Goal: Task Accomplishment & Management: Manage account settings

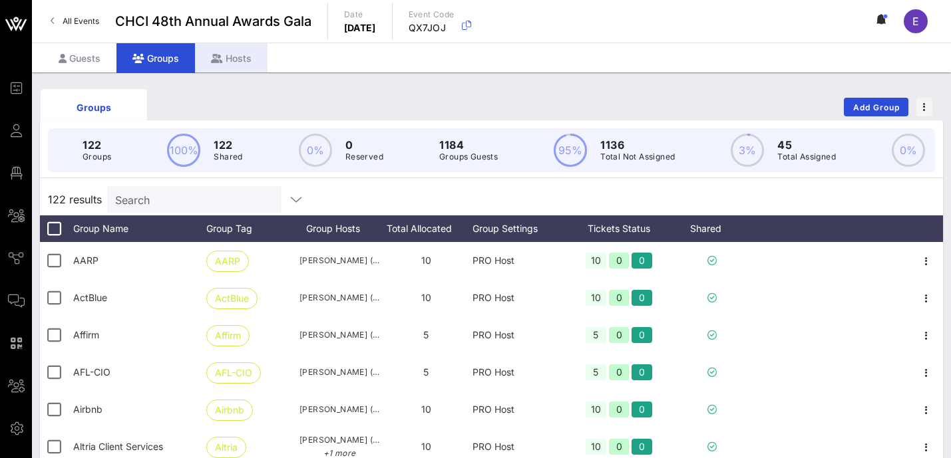
click at [222, 55] on div "Hosts" at bounding box center [231, 58] width 73 height 30
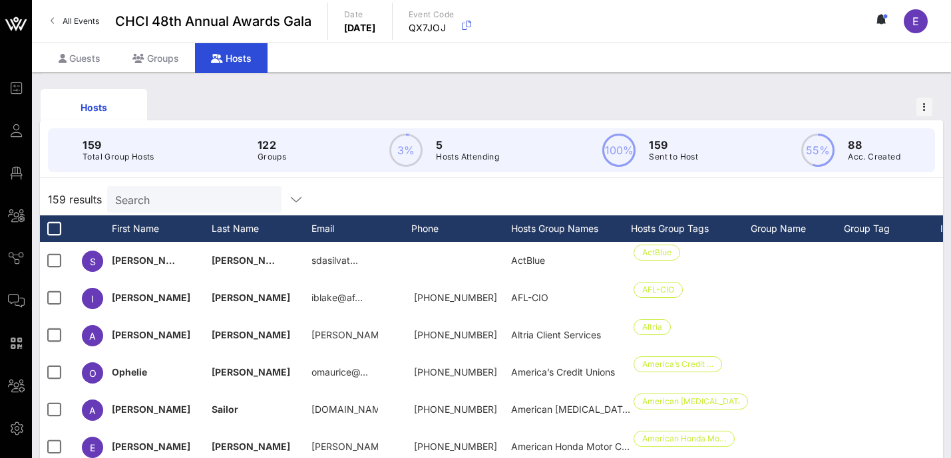
click at [166, 200] on input "Search" at bounding box center [193, 199] width 156 height 17
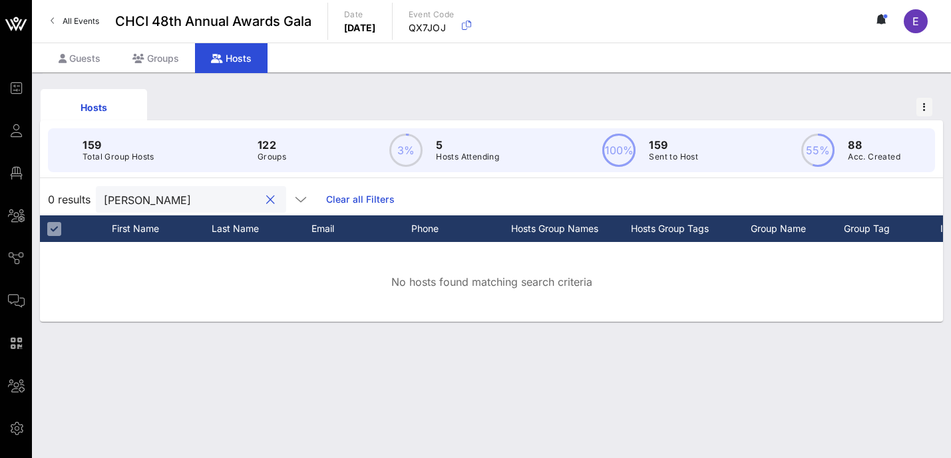
type input "[PERSON_NAME]"
click at [162, 55] on div "Groups" at bounding box center [155, 58] width 79 height 30
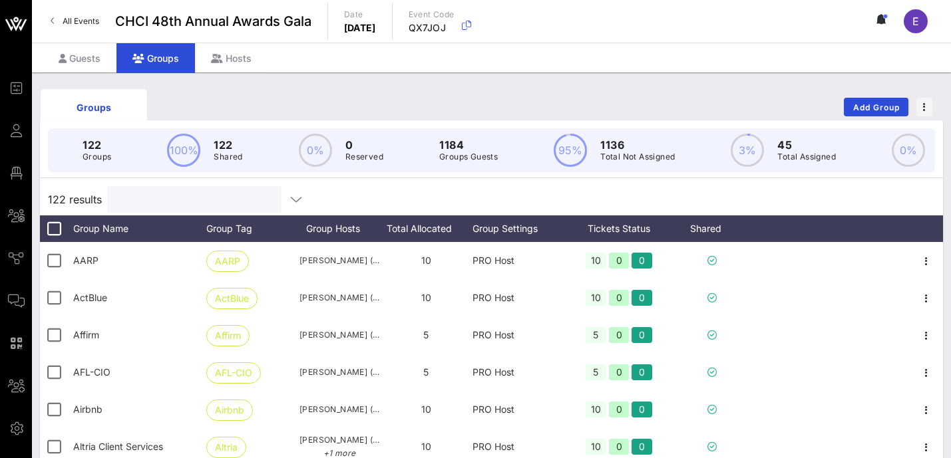
click at [160, 203] on input "text" at bounding box center [193, 199] width 156 height 17
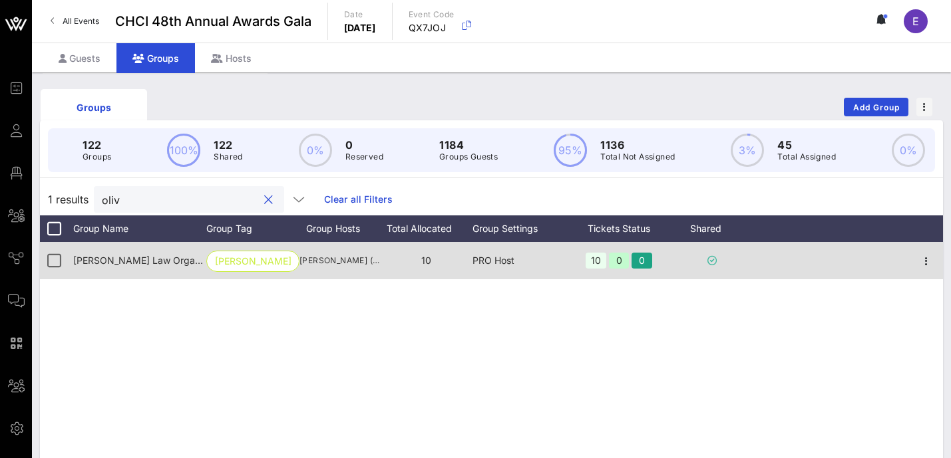
type input "oliv"
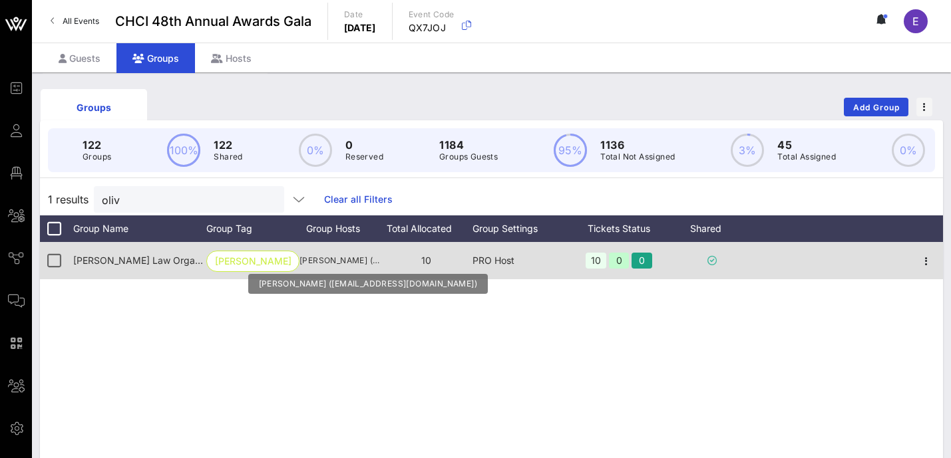
click at [325, 259] on span "[PERSON_NAME] ([EMAIL_ADDRESS][DOMAIN_NAME])" at bounding box center [339, 260] width 80 height 13
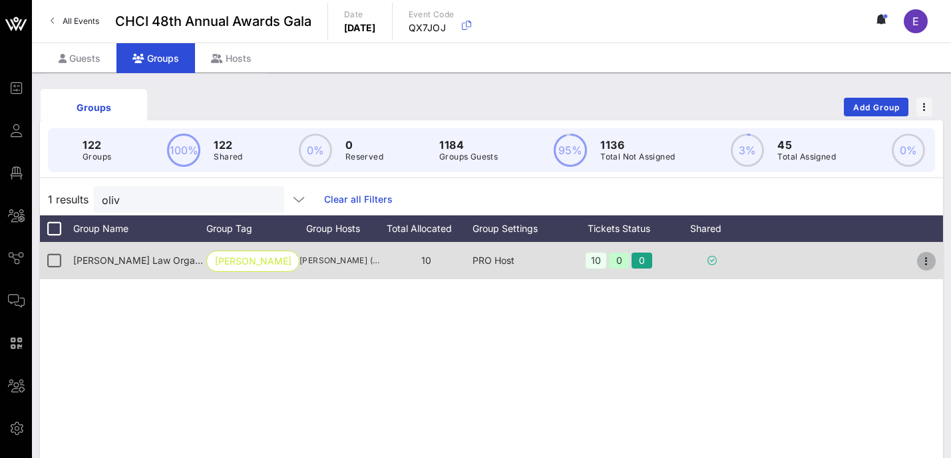
click at [928, 261] on icon "button" at bounding box center [926, 261] width 16 height 16
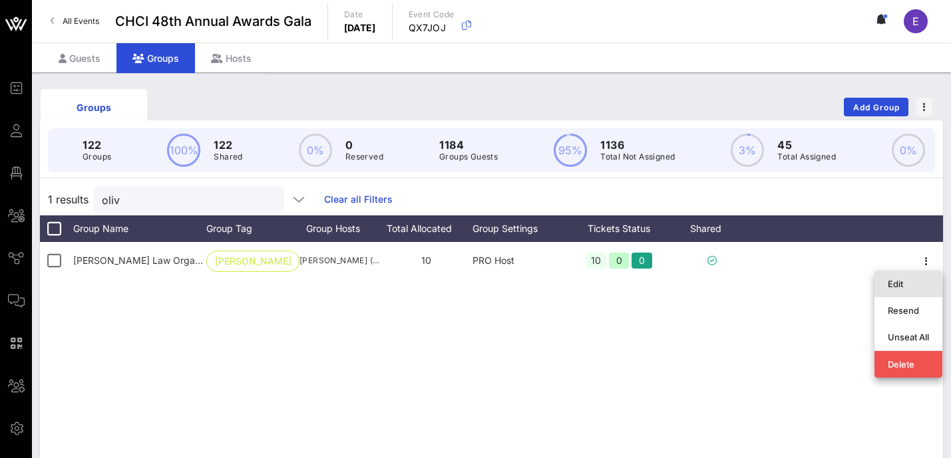
click at [897, 283] on div "Edit" at bounding box center [908, 284] width 41 height 11
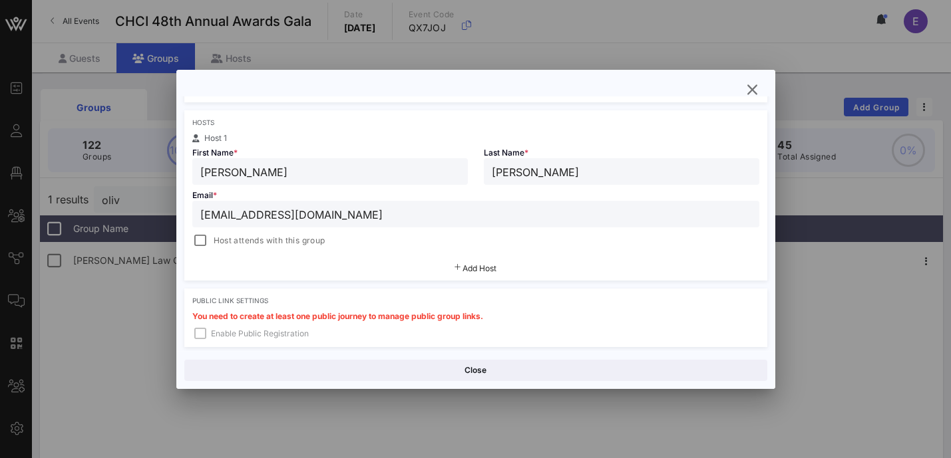
scroll to position [211, 0]
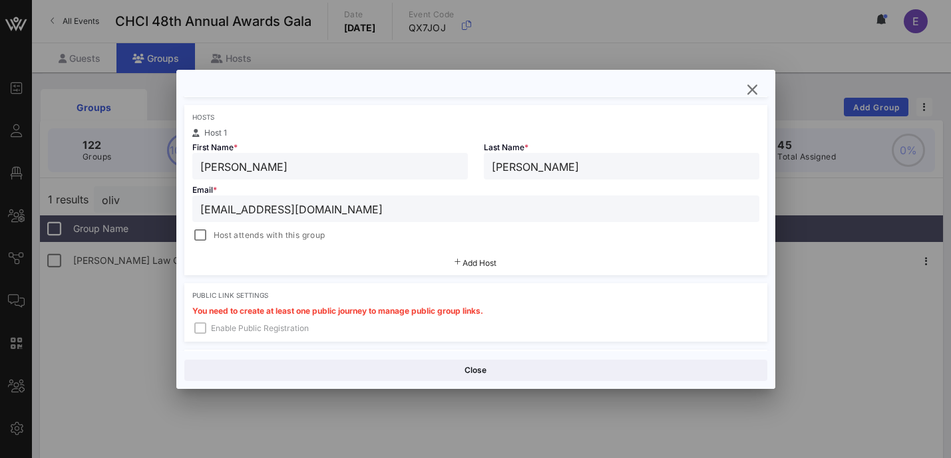
drag, startPoint x: 305, startPoint y: 215, endPoint x: 127, endPoint y: 215, distance: 177.6
click at [127, 215] on div "Event Builder Guests Floor Plan All Groups Journeys Comms QR Scanner Team Setti…" at bounding box center [475, 348] width 951 height 697
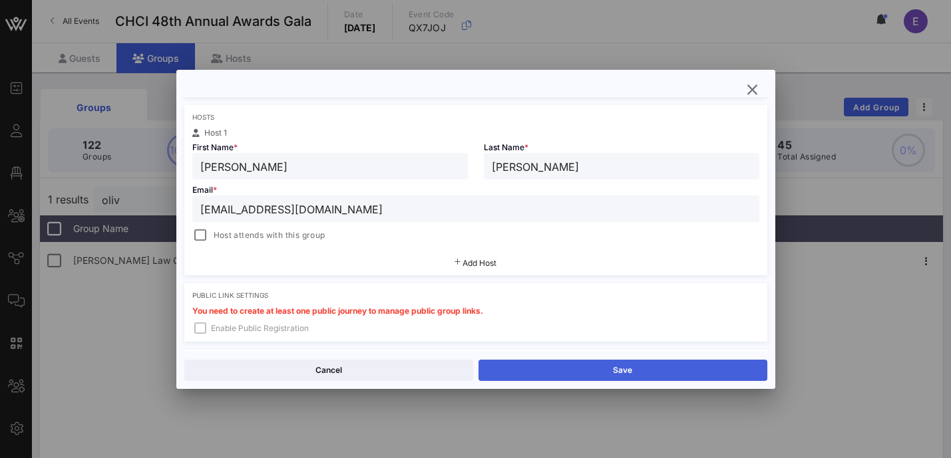
click at [588, 365] on button "Save" at bounding box center [622, 370] width 289 height 21
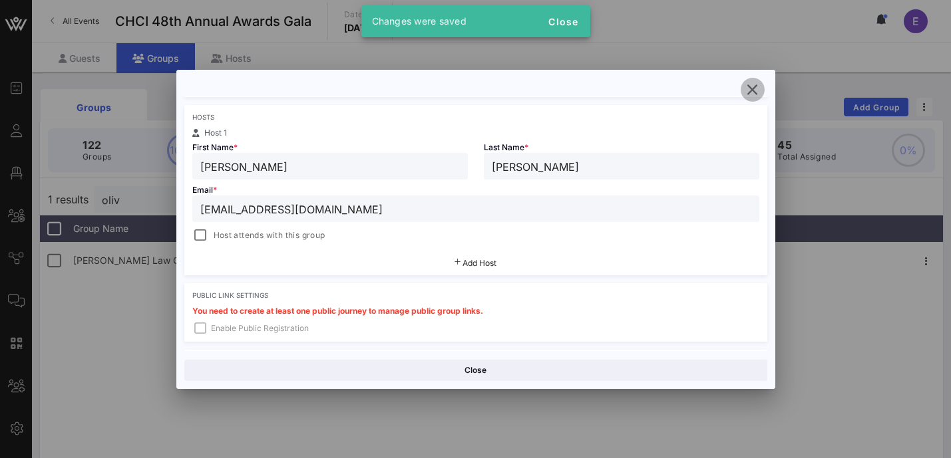
click at [753, 91] on icon "button" at bounding box center [753, 90] width 16 height 16
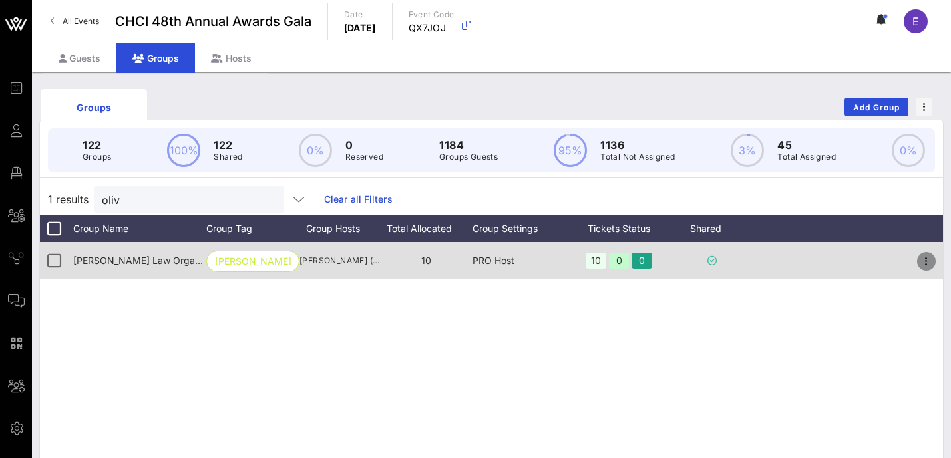
click at [925, 261] on icon "button" at bounding box center [926, 261] width 16 height 16
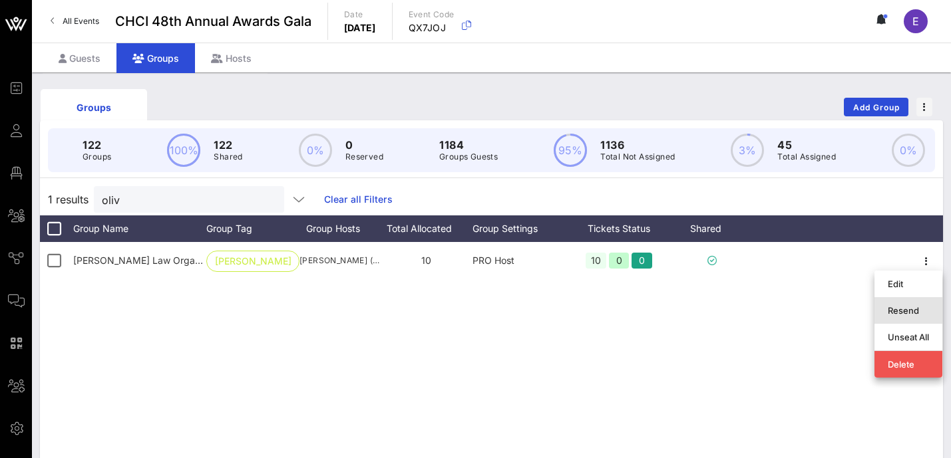
click at [912, 309] on div "Resend" at bounding box center [908, 310] width 41 height 11
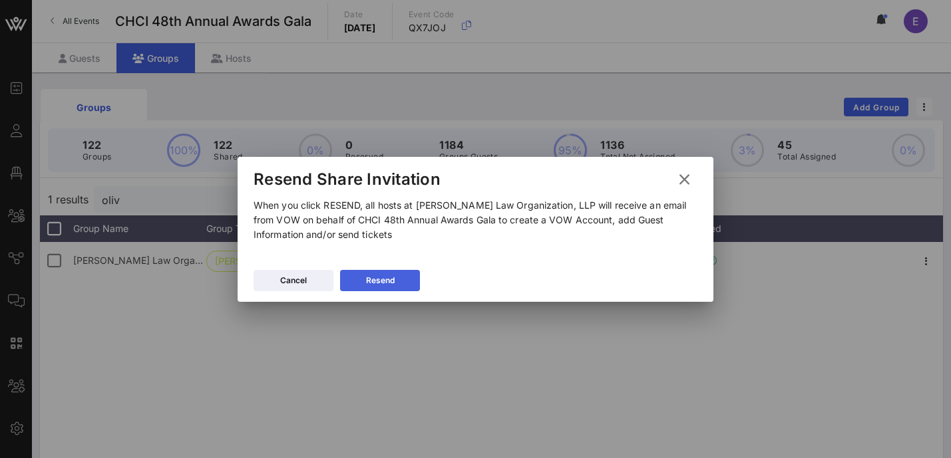
click at [376, 282] on icon at bounding box center [380, 280] width 12 height 12
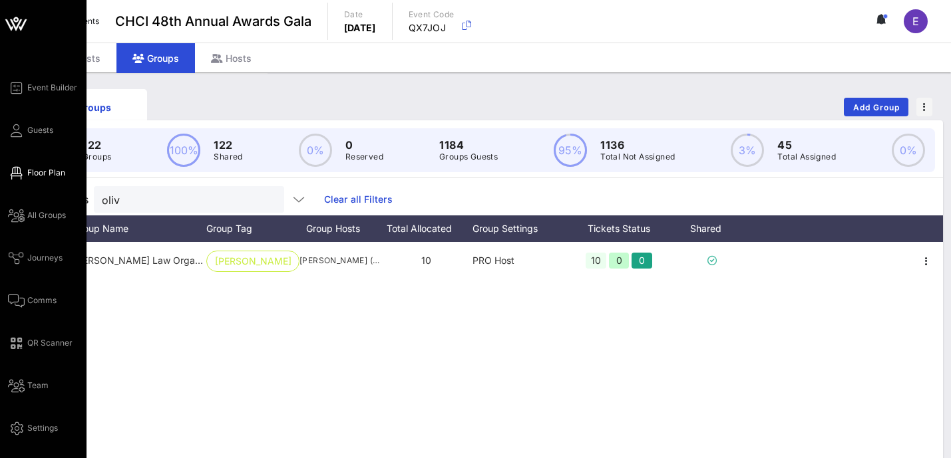
click at [32, 175] on span "Floor Plan" at bounding box center [46, 173] width 38 height 12
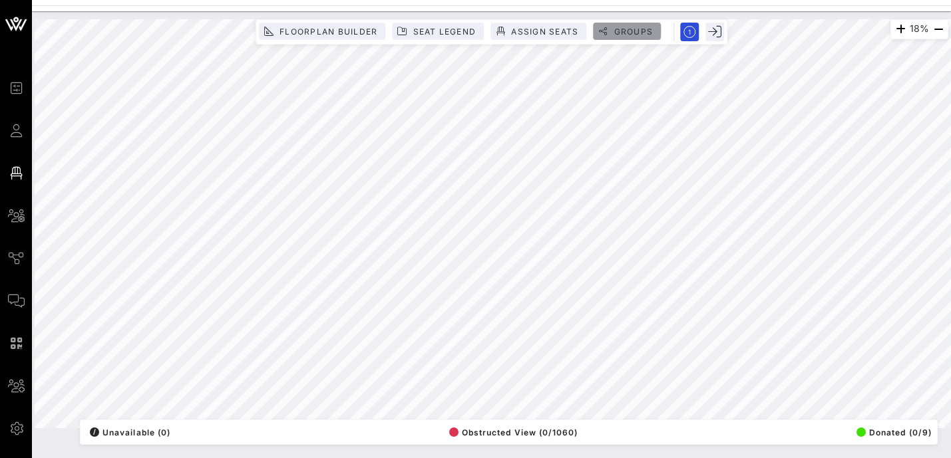
click at [616, 30] on span "Groups" at bounding box center [633, 32] width 40 height 10
